Goal: Information Seeking & Learning: Learn about a topic

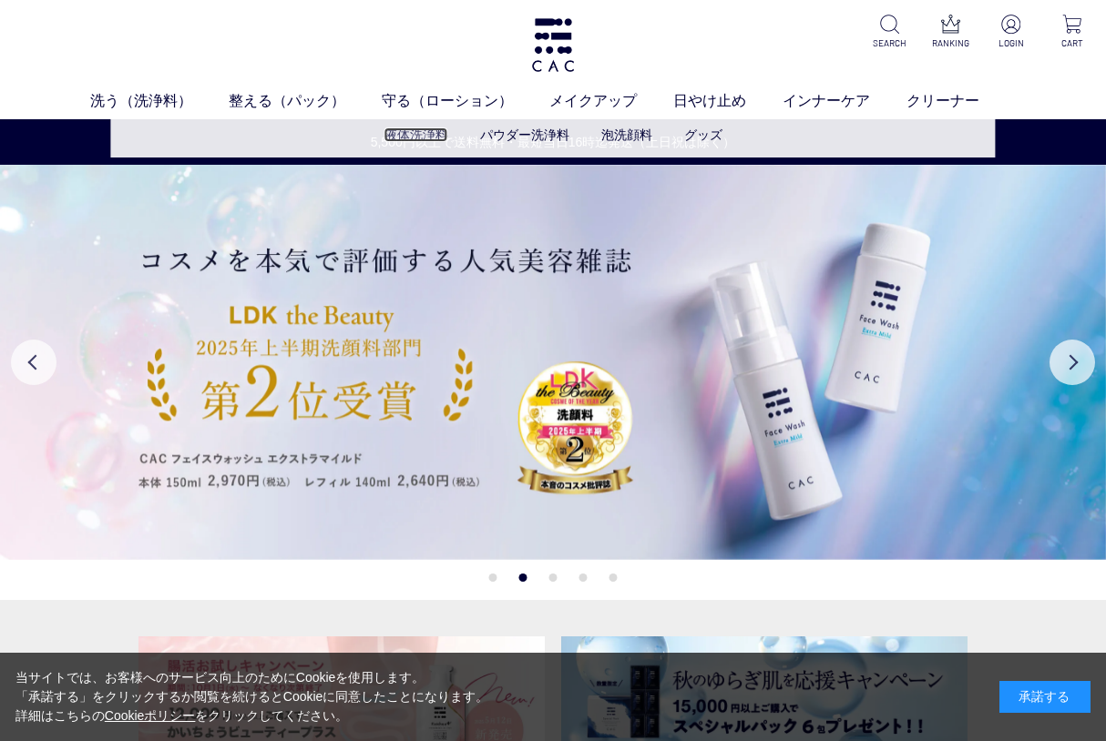
click at [432, 133] on link "液体洗浄料" at bounding box center [416, 134] width 64 height 15
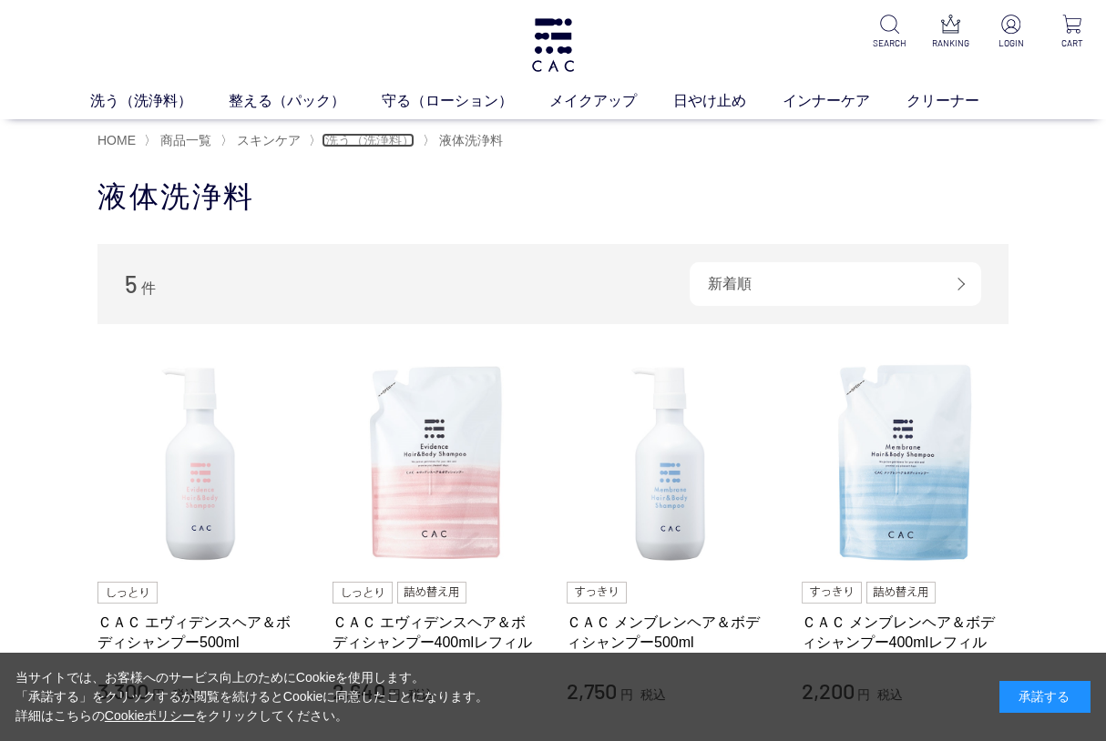
click at [366, 139] on span "洗う（洗浄料）" at bounding box center [369, 140] width 89 height 15
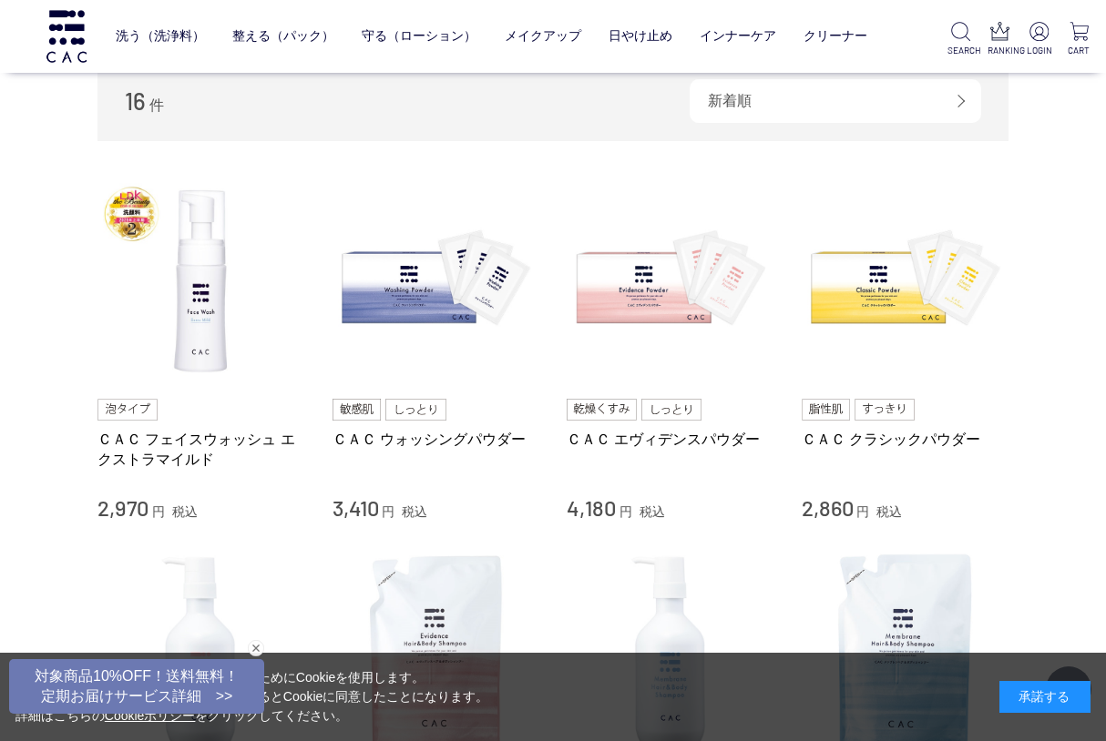
scroll to position [364, 0]
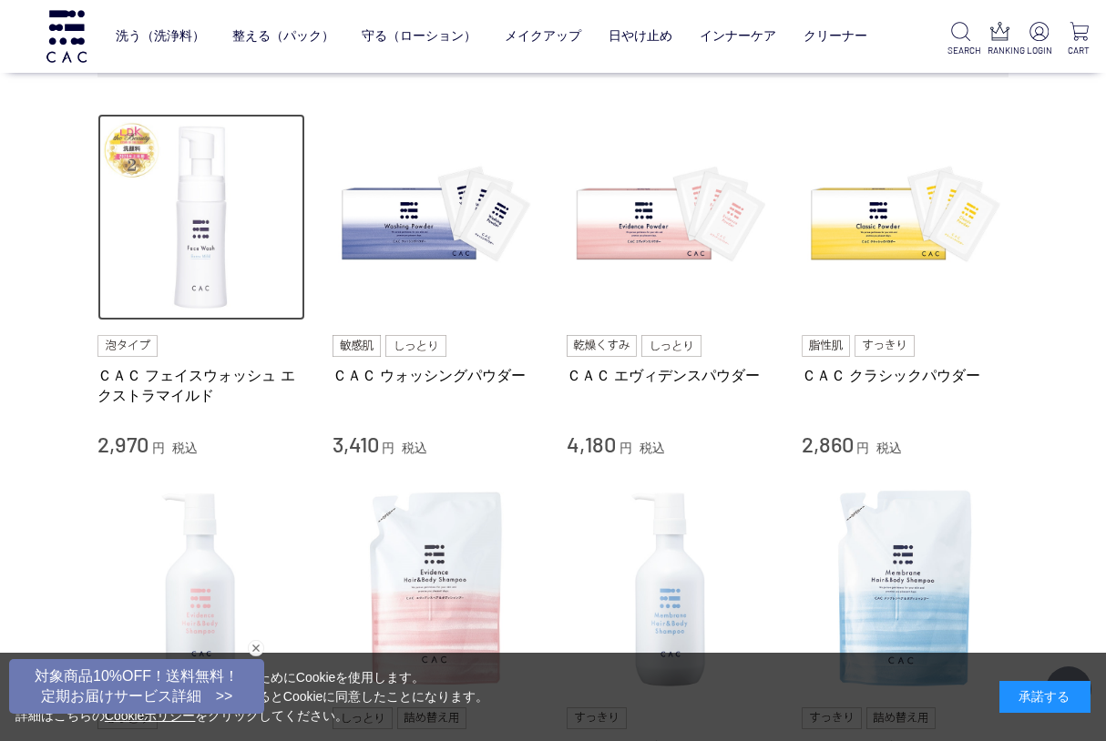
click at [197, 257] on img at bounding box center [201, 218] width 208 height 208
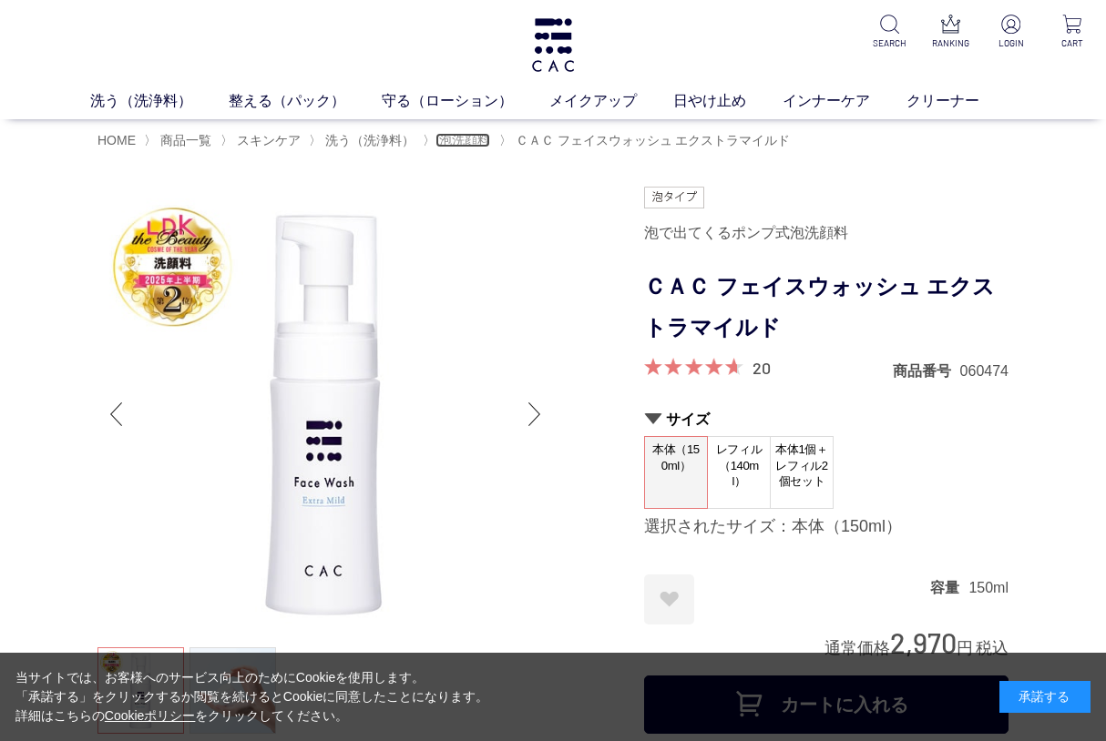
click at [465, 137] on span "泡洗顔料" at bounding box center [464, 140] width 51 height 15
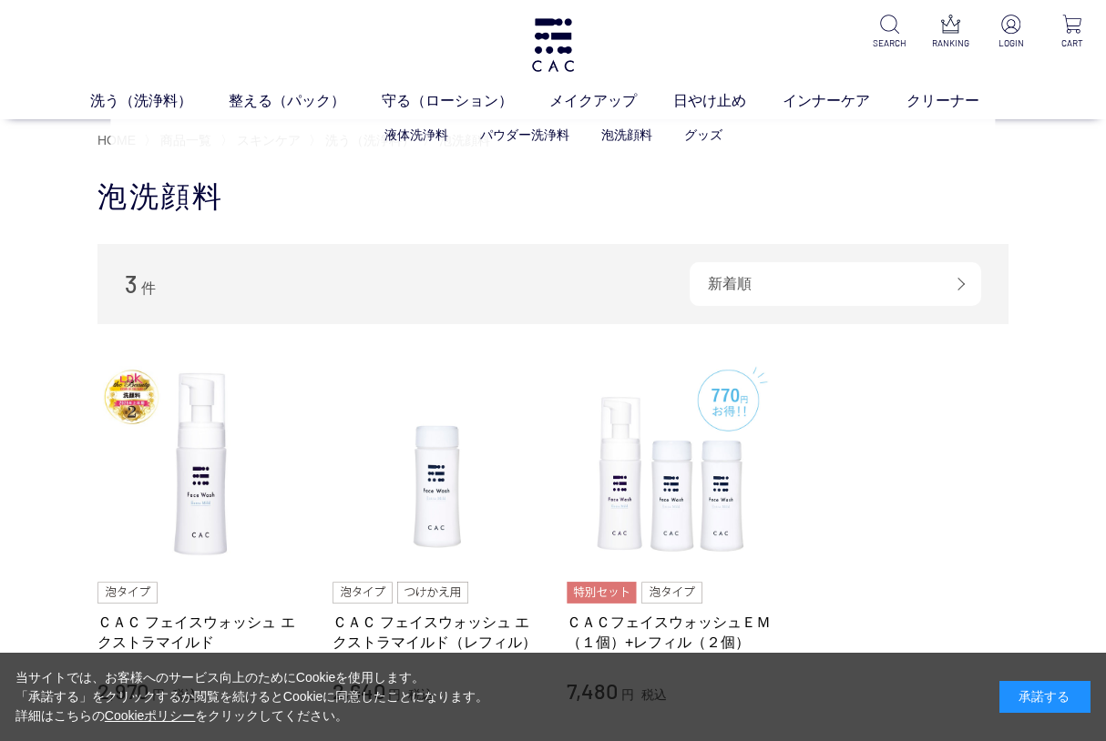
click at [113, 142] on ul "液体洗浄料 パウダー洗浄料 泡洗顔料 グッズ" at bounding box center [552, 135] width 884 height 45
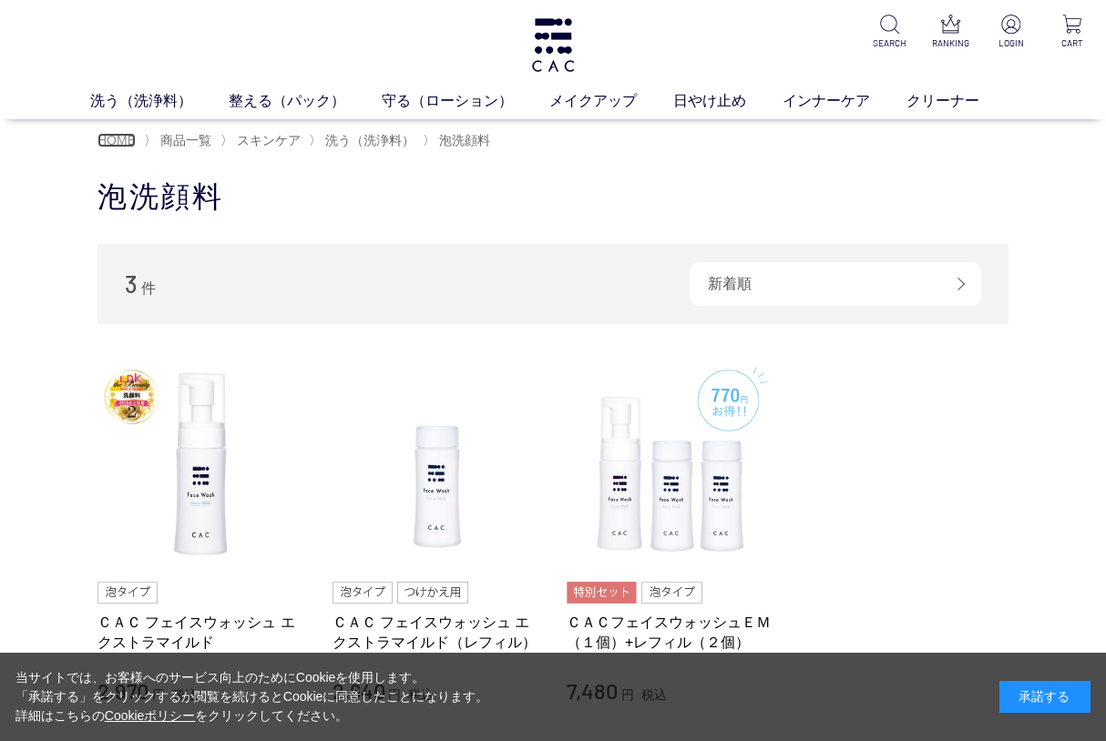
click at [104, 138] on span "HOME" at bounding box center [116, 140] width 38 height 15
